Goal: Information Seeking & Learning: Understand process/instructions

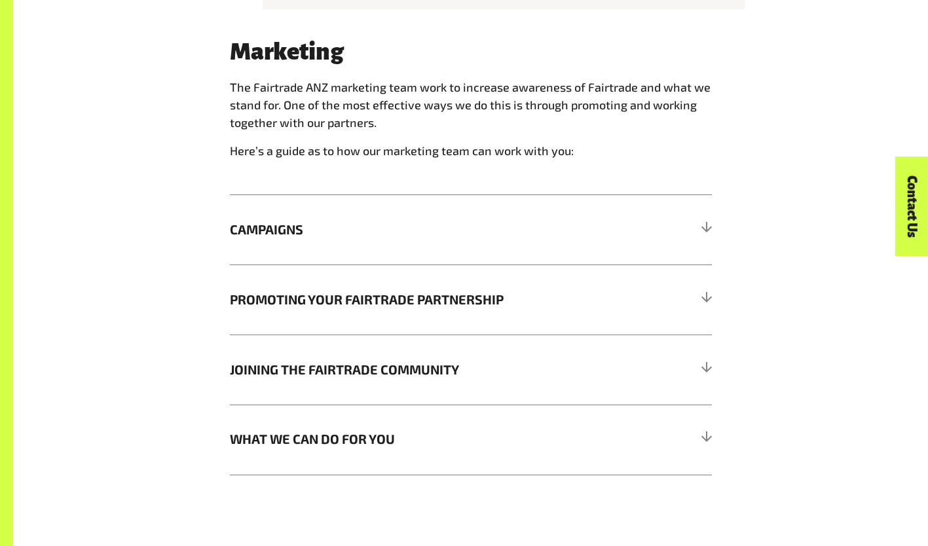
scroll to position [1128, 0]
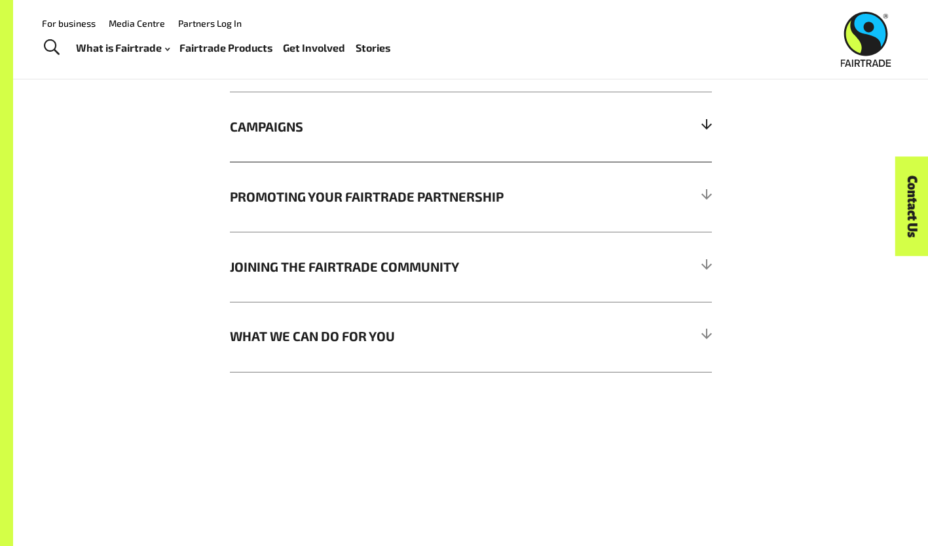
click at [275, 162] on h5 "CAMPAIGNS" at bounding box center [471, 127] width 482 height 70
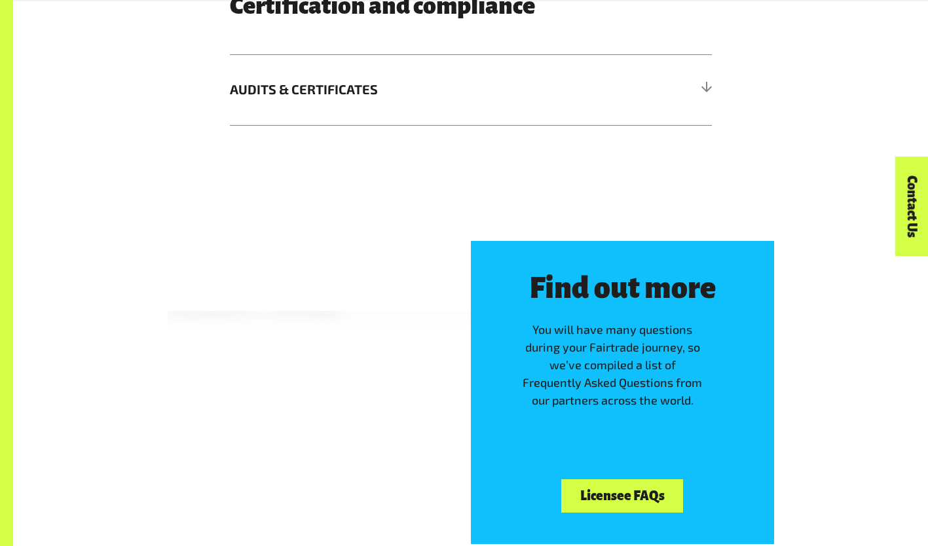
scroll to position [2933, 0]
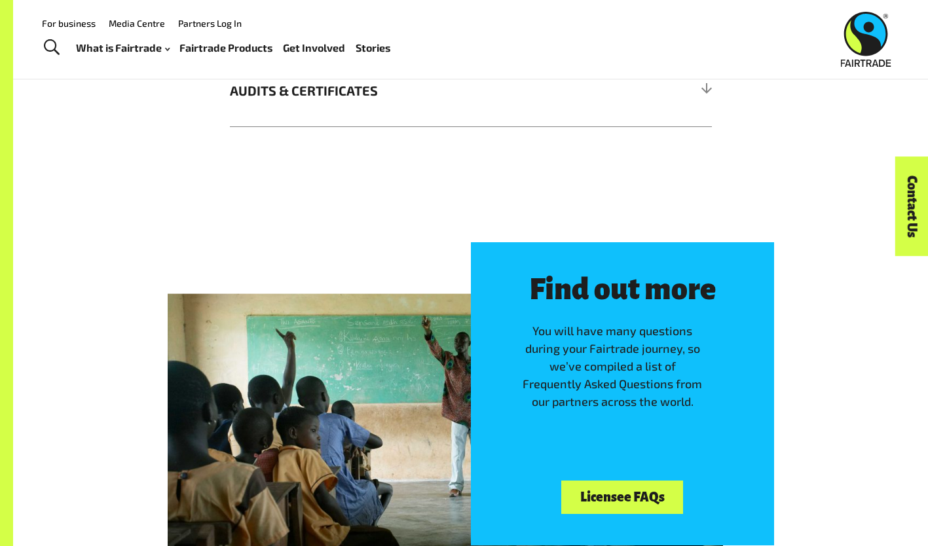
click at [69, 20] on link "For business" at bounding box center [69, 23] width 54 height 11
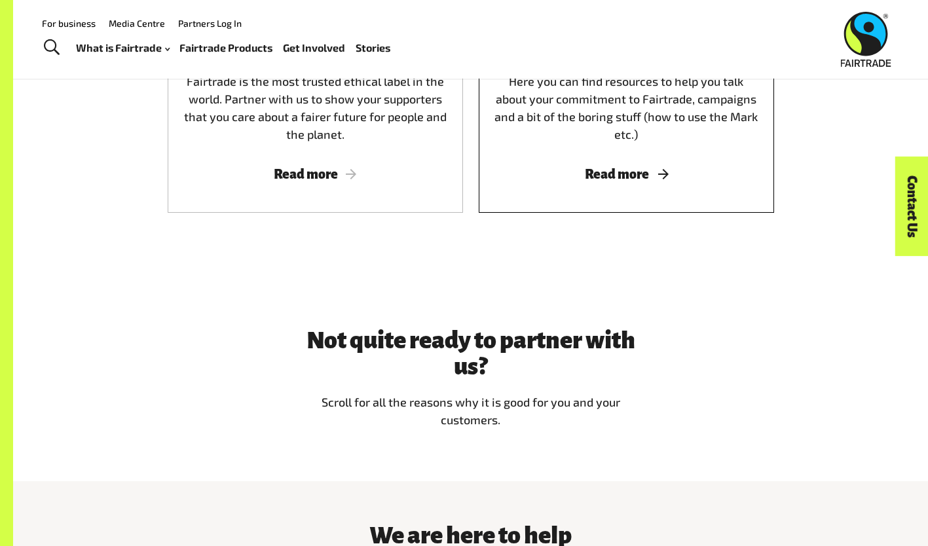
scroll to position [901, 0]
click at [608, 152] on div "Current licensees Here you can find resources to help you talk about your commi…" at bounding box center [626, 108] width 295 height 211
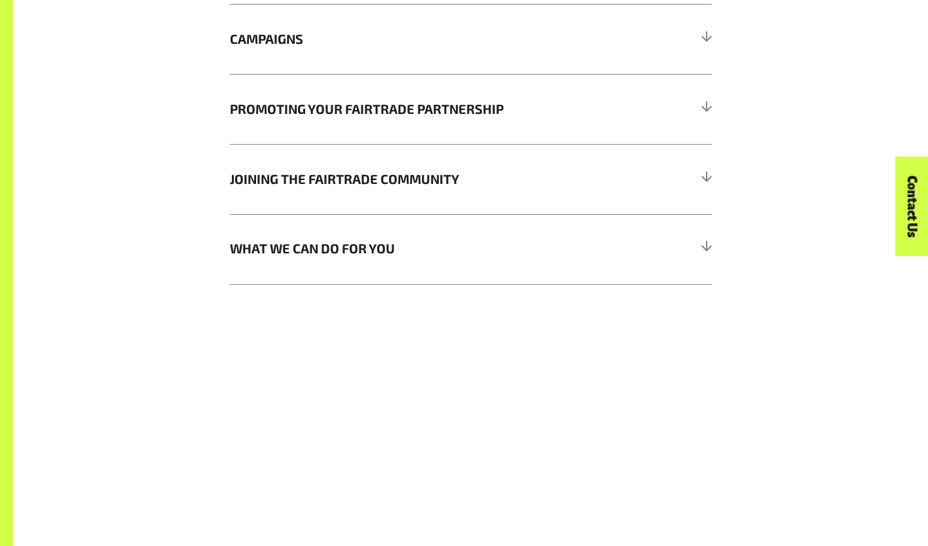
scroll to position [1216, 0]
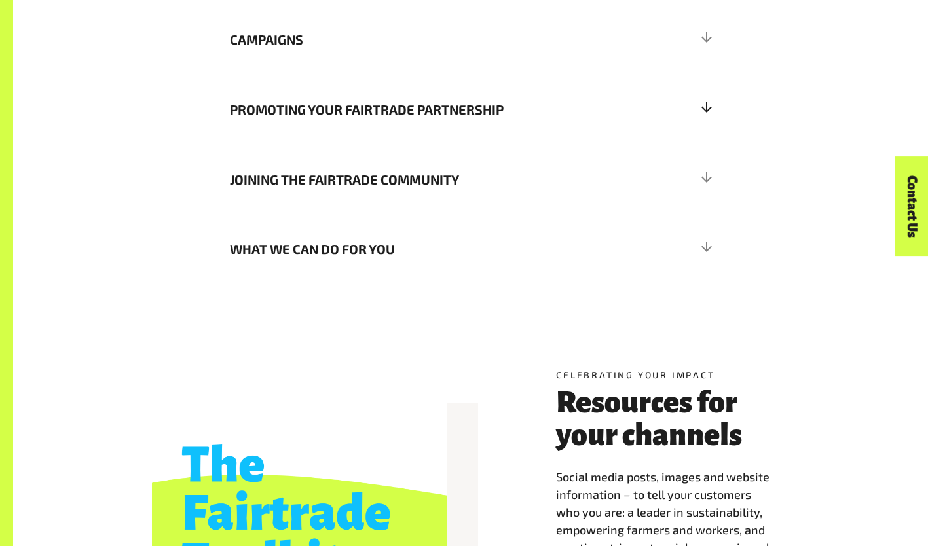
click at [476, 145] on h5 "PROMOTING YOUR FAIRTRADE PARTNERSHIP" at bounding box center [471, 110] width 482 height 70
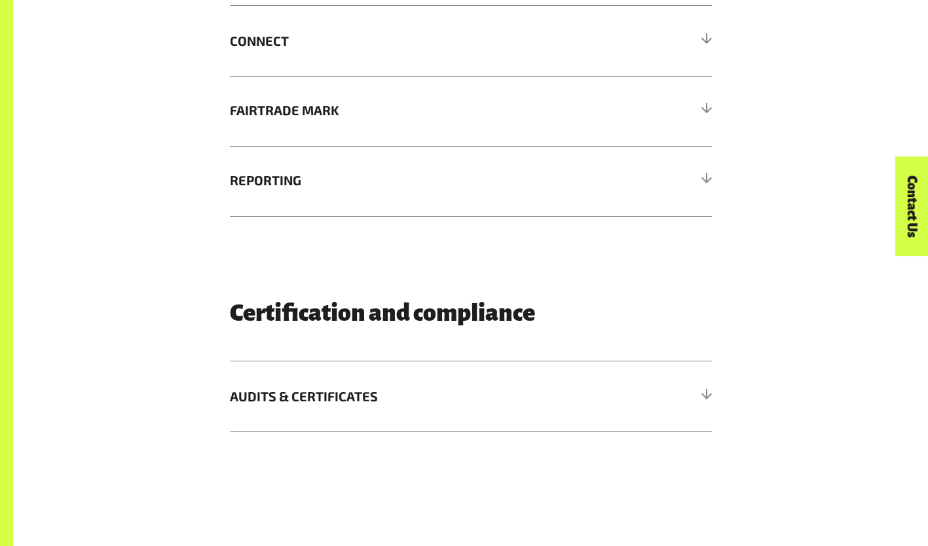
scroll to position [2100, 0]
click at [472, 147] on h5 "FAIRTRADE MARK" at bounding box center [471, 112] width 482 height 70
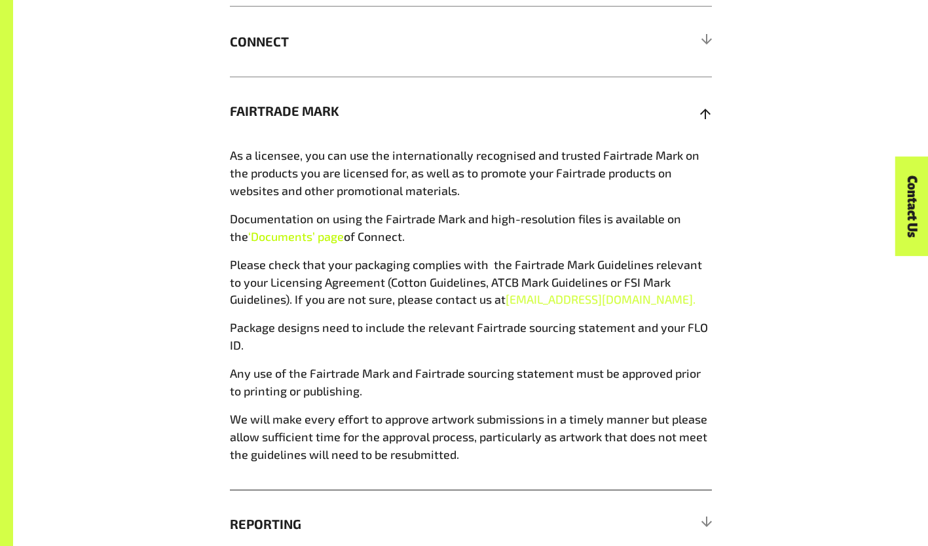
click at [282, 244] on span "‘Documents’ page" at bounding box center [296, 236] width 96 height 14
